Goal: Task Accomplishment & Management: Manage account settings

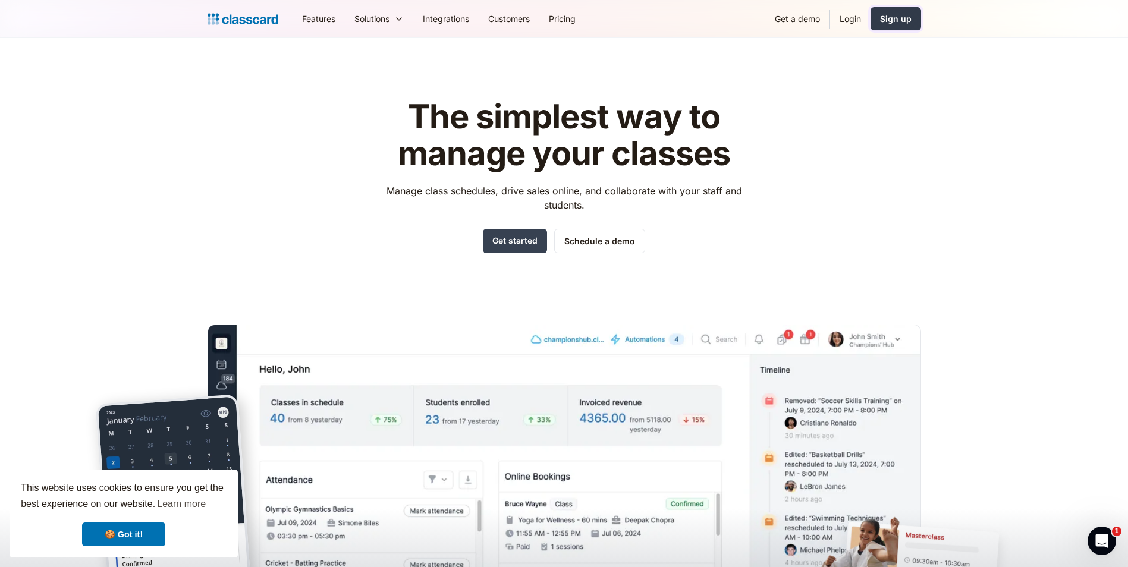
click at [881, 16] on div "Sign up" at bounding box center [896, 18] width 32 height 12
click at [843, 26] on link "Login" at bounding box center [850, 18] width 40 height 27
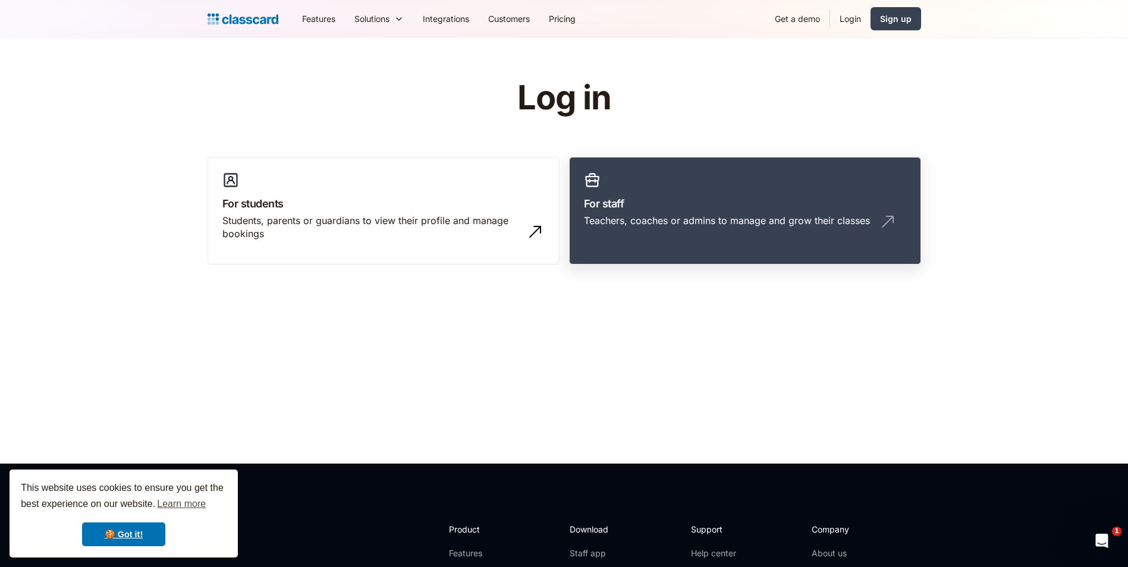
click at [701, 221] on div "Teachers, coaches or admins to manage and grow their classes" at bounding box center [727, 220] width 286 height 13
